Goal: Task Accomplishment & Management: Use online tool/utility

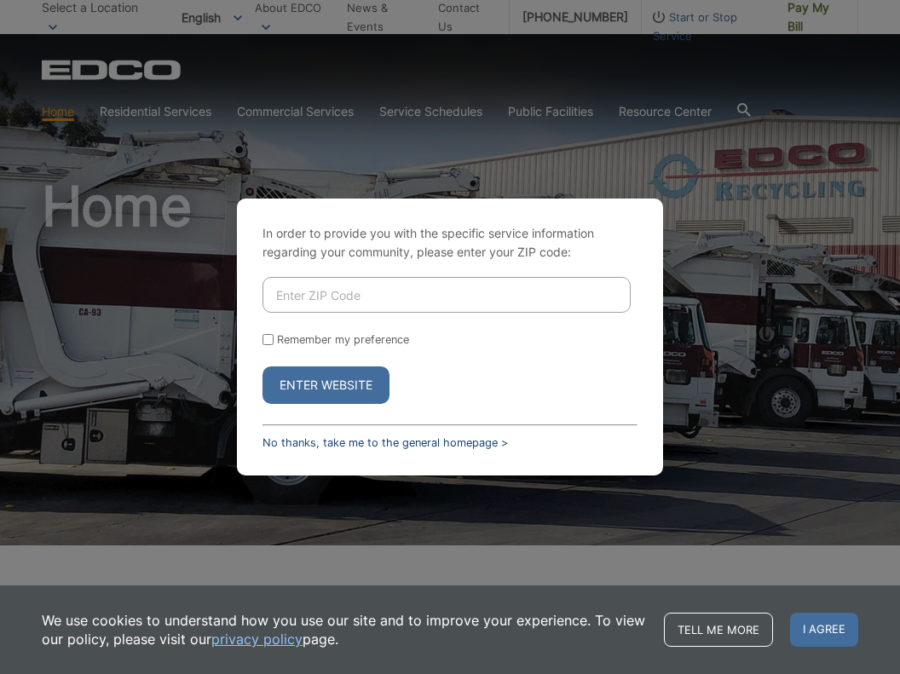
click at [338, 440] on link "No thanks, take me to the general homepage >" at bounding box center [385, 442] width 245 height 13
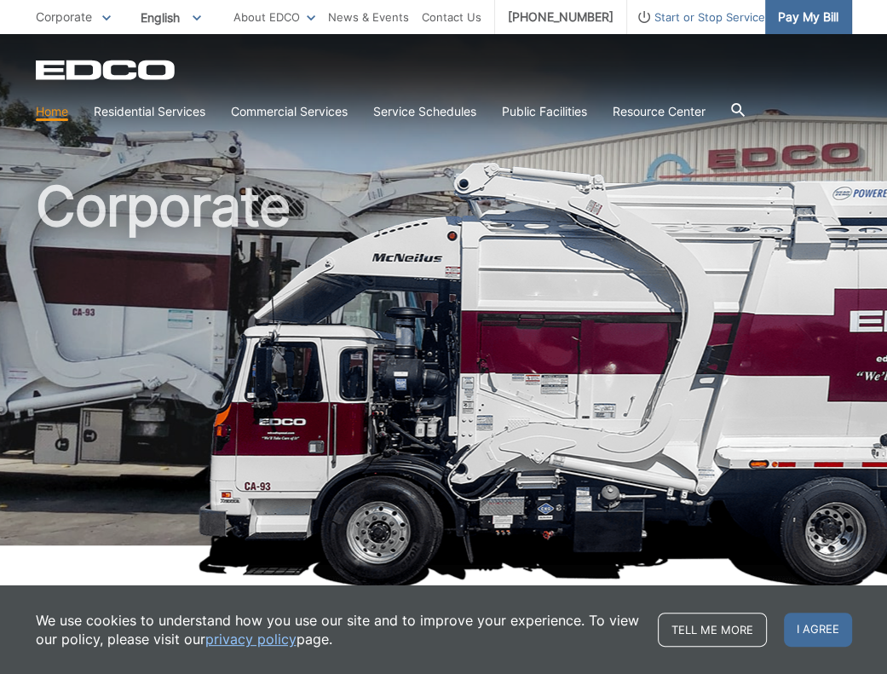
click at [793, 17] on span "Pay My Bill" at bounding box center [808, 17] width 61 height 19
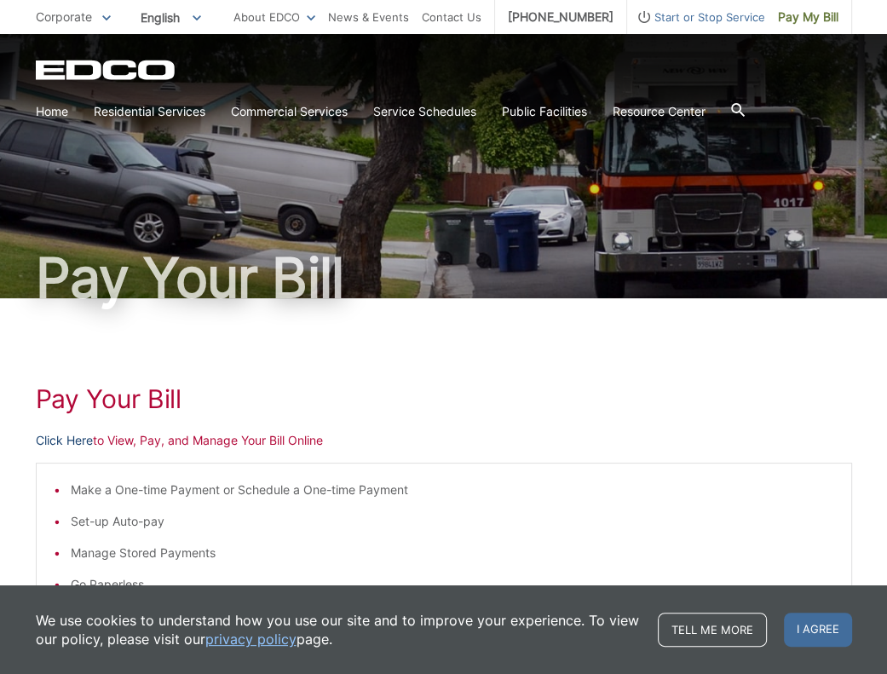
click at [48, 443] on link "Click Here" at bounding box center [64, 440] width 57 height 19
